Goal: Find specific page/section: Find specific page/section

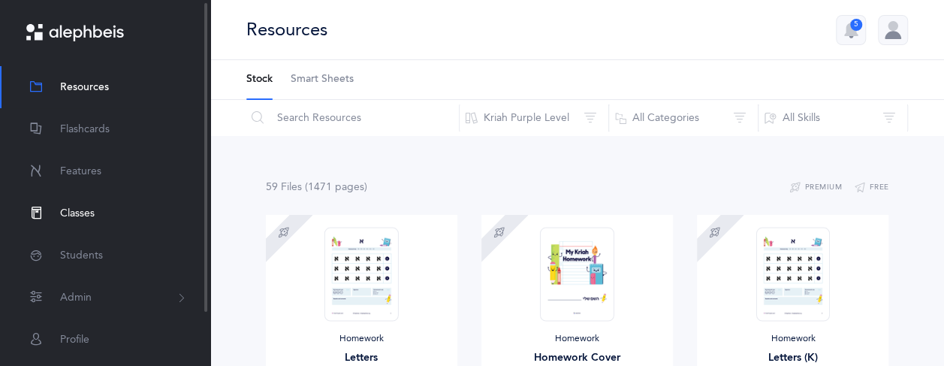
click at [56, 210] on link "Classes" at bounding box center [105, 213] width 210 height 42
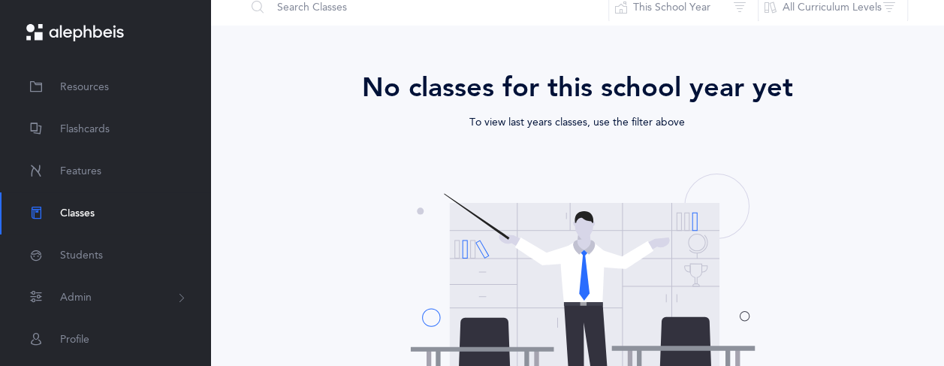
scroll to position [54, 0]
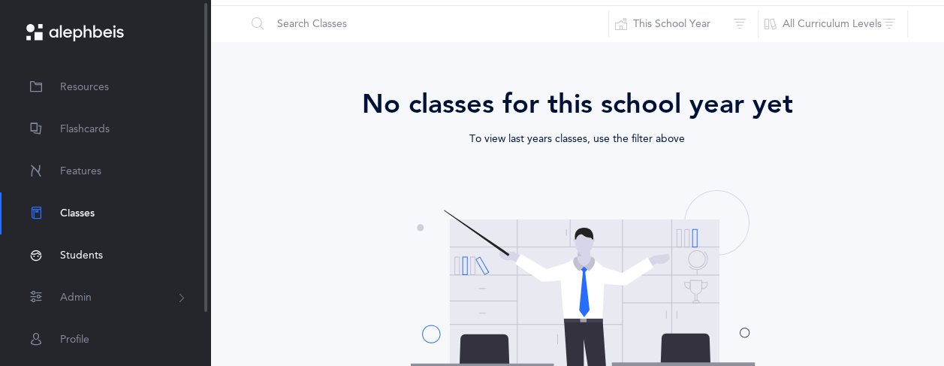
click at [72, 263] on span "Students" at bounding box center [81, 256] width 43 height 16
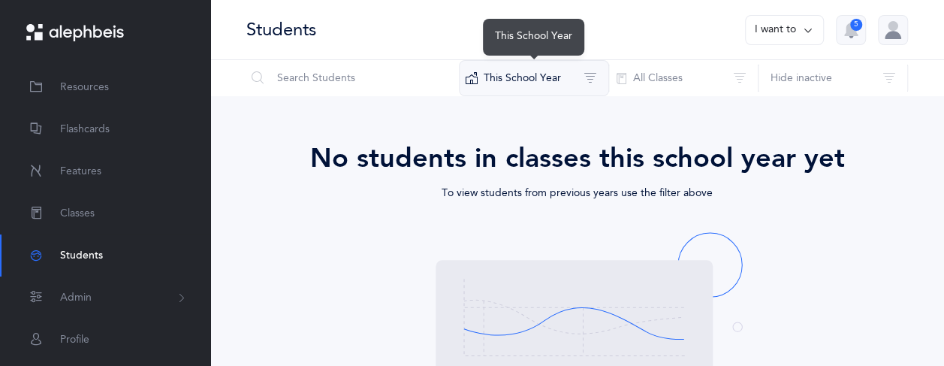
click at [578, 89] on button "This School Year" at bounding box center [534, 78] width 150 height 36
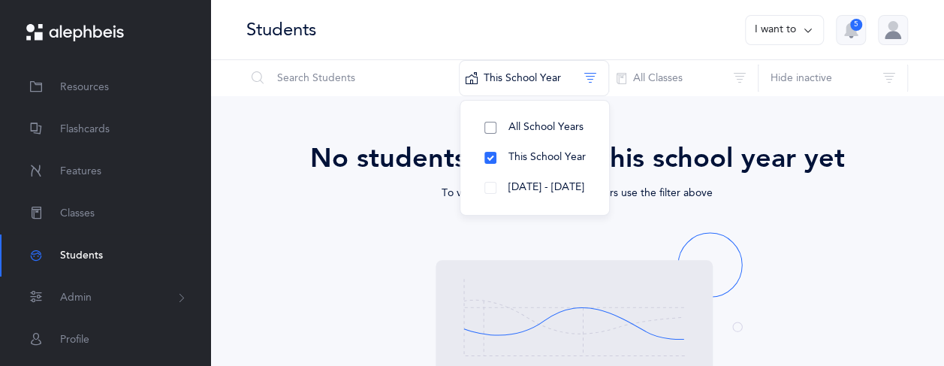
click at [553, 128] on span "All School Years" at bounding box center [546, 127] width 75 height 12
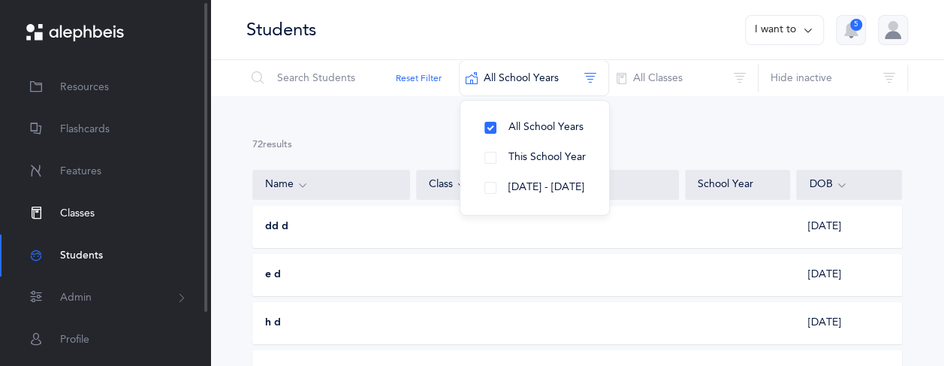
click at [62, 214] on span "Classes" at bounding box center [77, 214] width 35 height 16
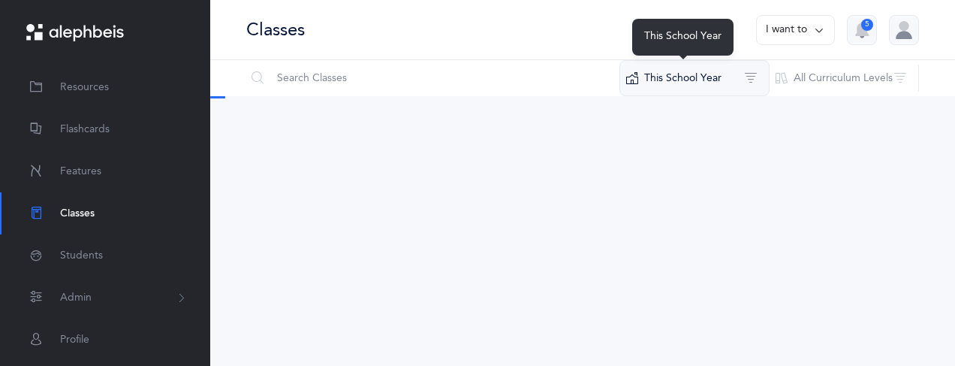
click at [718, 65] on button "This School Year" at bounding box center [695, 78] width 150 height 36
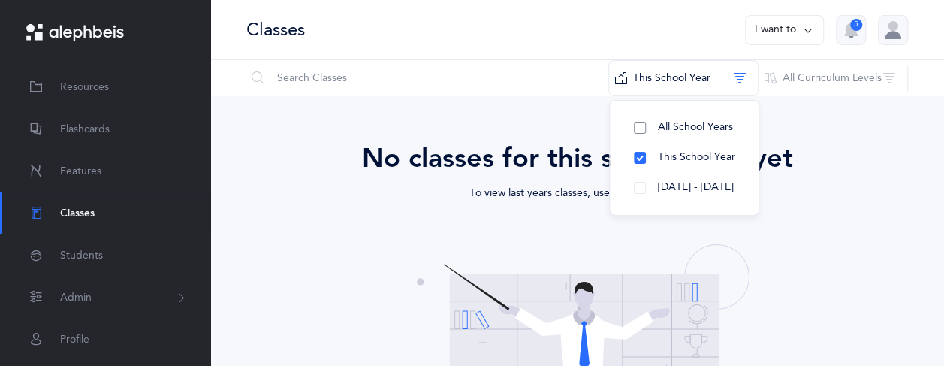
click at [702, 129] on span "All School Years" at bounding box center [695, 127] width 75 height 12
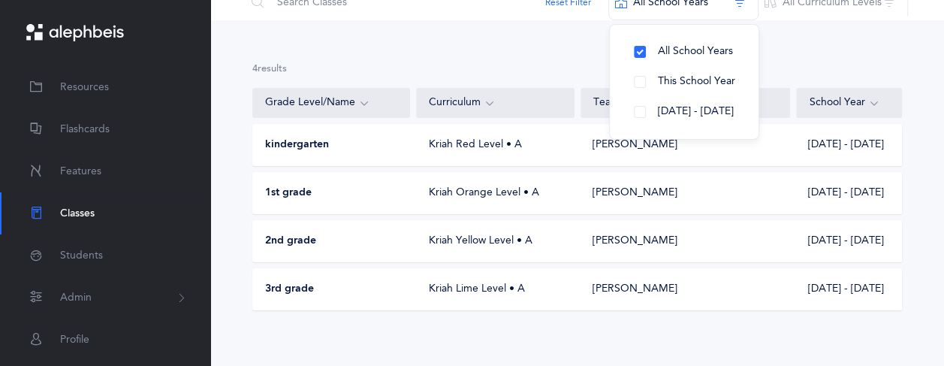
scroll to position [86, 0]
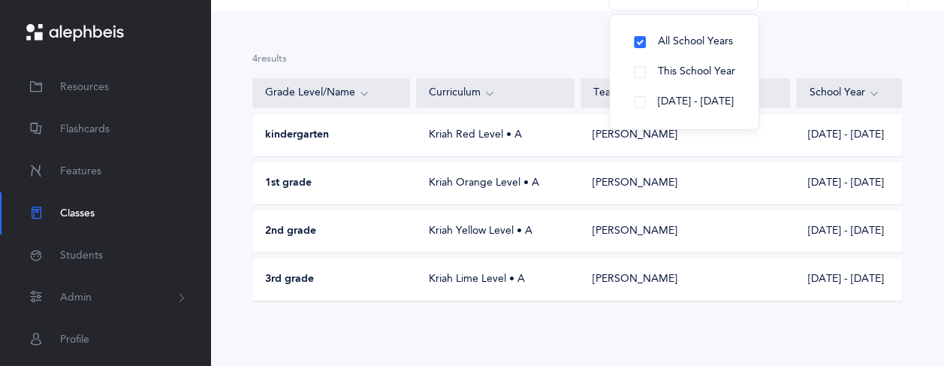
click at [554, 227] on div "Kriah Yellow Level • A" at bounding box center [496, 231] width 158 height 15
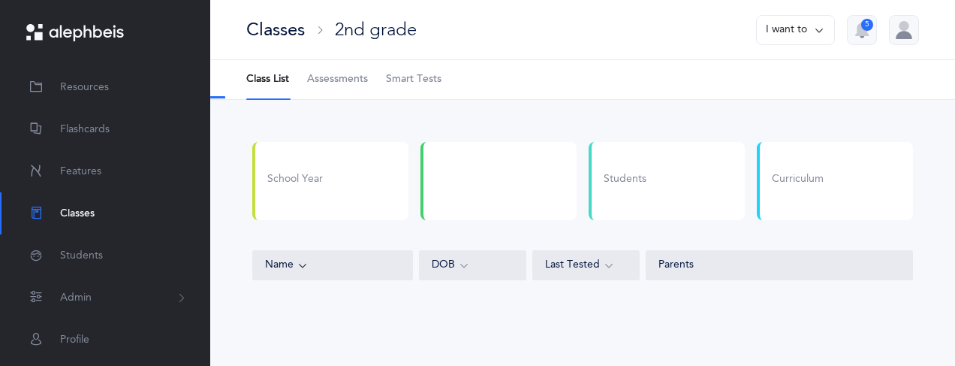
click at [554, 227] on div "School Year Students Curriculum" at bounding box center [582, 187] width 673 height 90
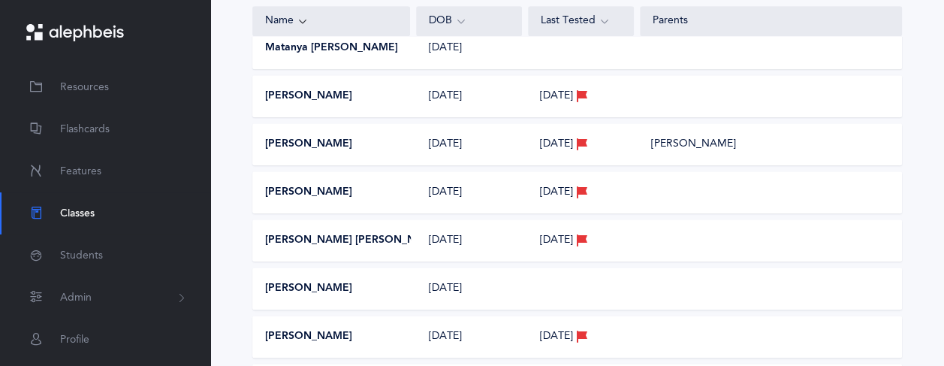
scroll to position [741, 0]
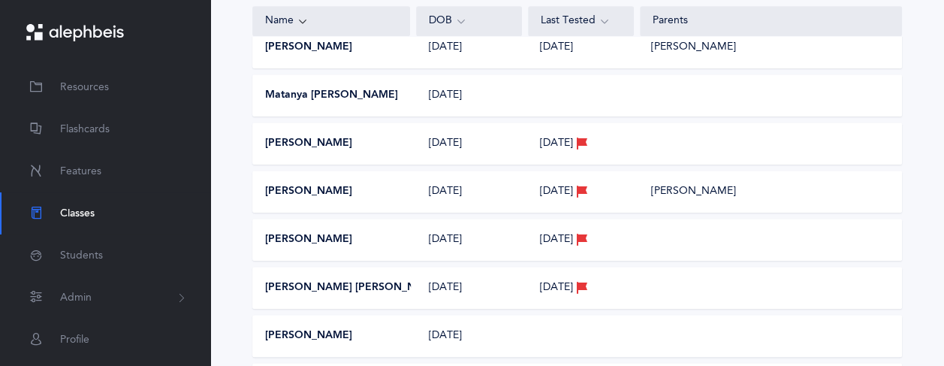
click at [327, 191] on button "[PERSON_NAME]" at bounding box center [308, 191] width 87 height 15
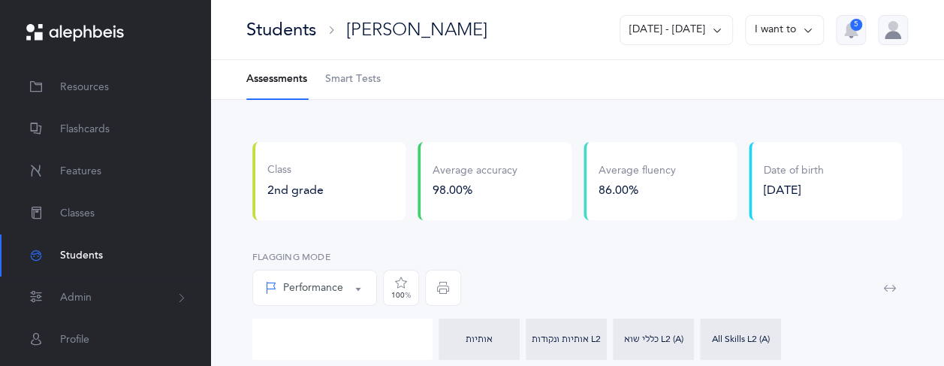
drag, startPoint x: 0, startPoint y: 0, endPoint x: 524, endPoint y: 214, distance: 566.3
click at [524, 214] on div "Average accuracy 98.00%" at bounding box center [494, 181] width 153 height 78
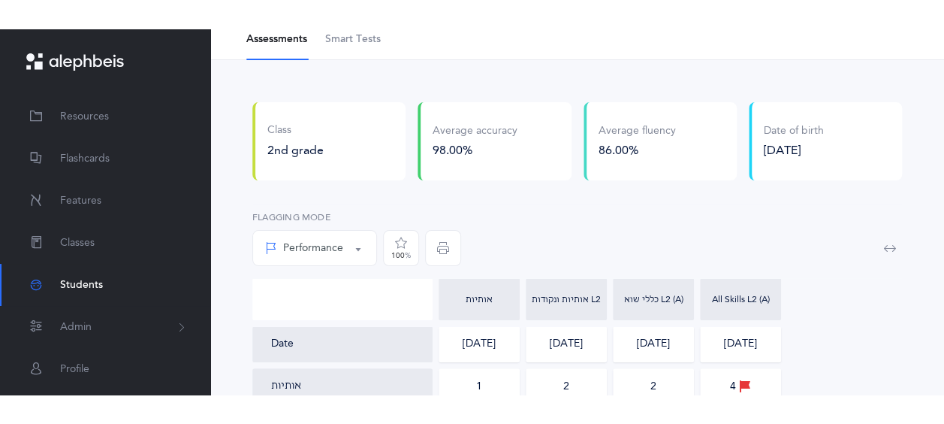
scroll to position [75, 0]
